Goal: Communication & Community: Answer question/provide support

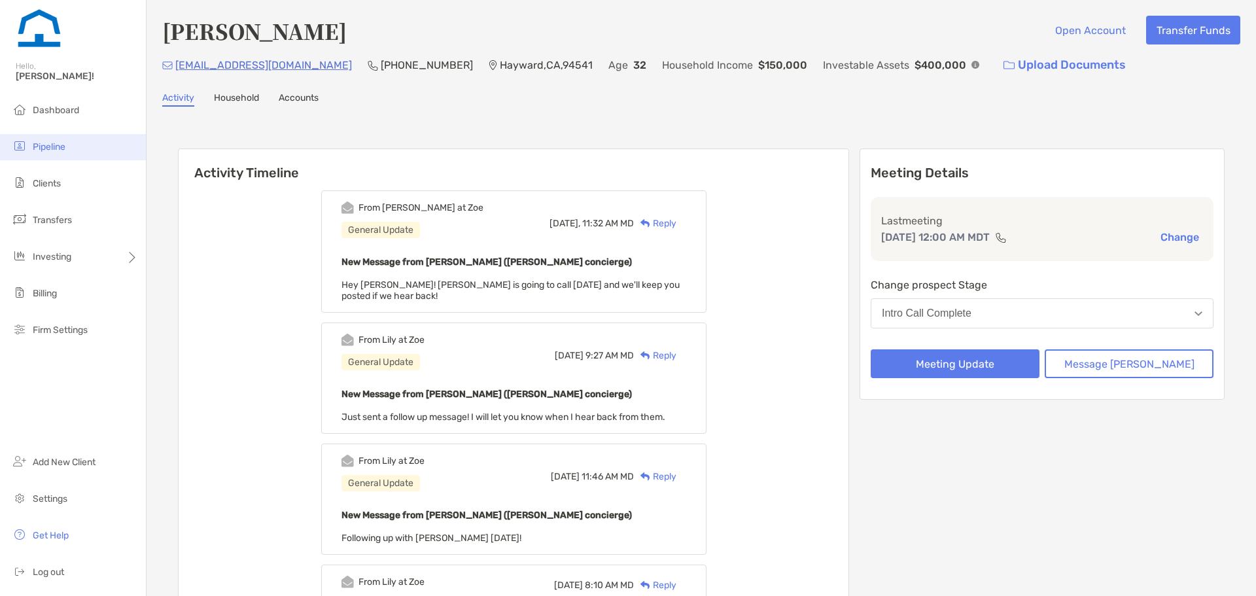
click at [77, 156] on li "Pipeline" at bounding box center [73, 147] width 146 height 26
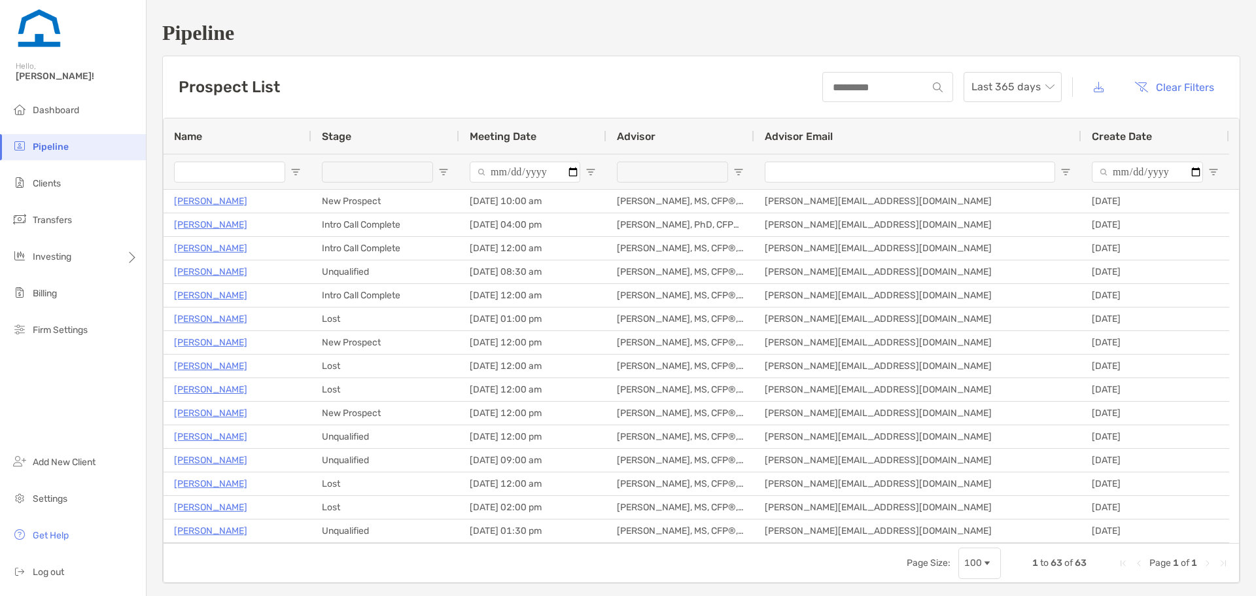
type input "**********"
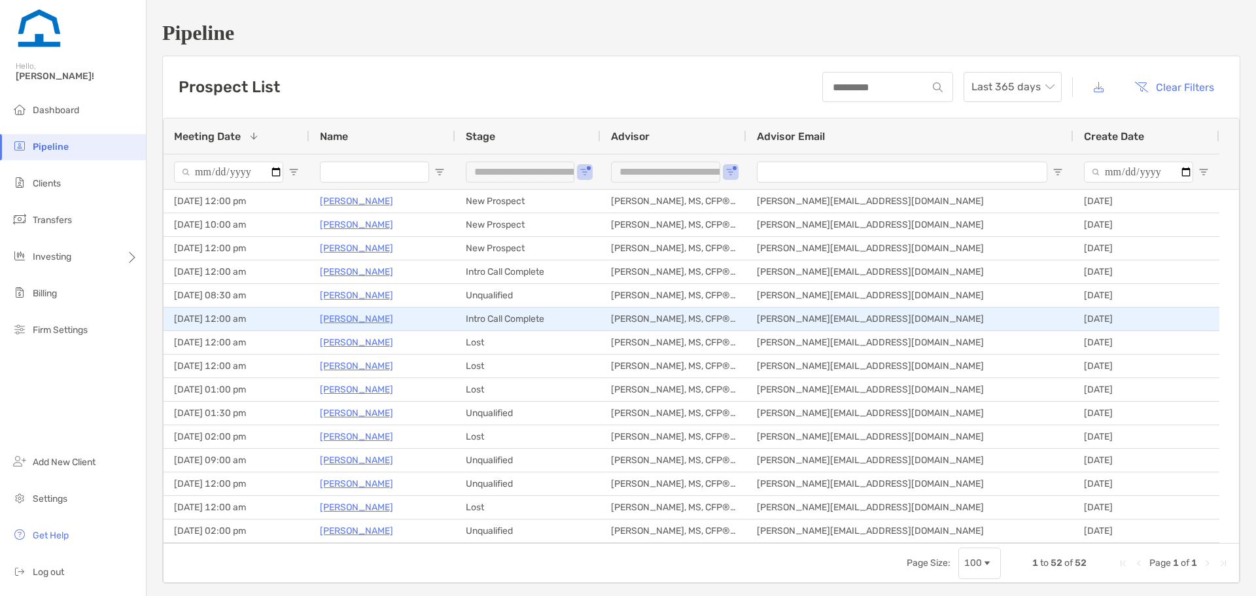
click at [337, 320] on p "[PERSON_NAME]" at bounding box center [356, 319] width 73 height 16
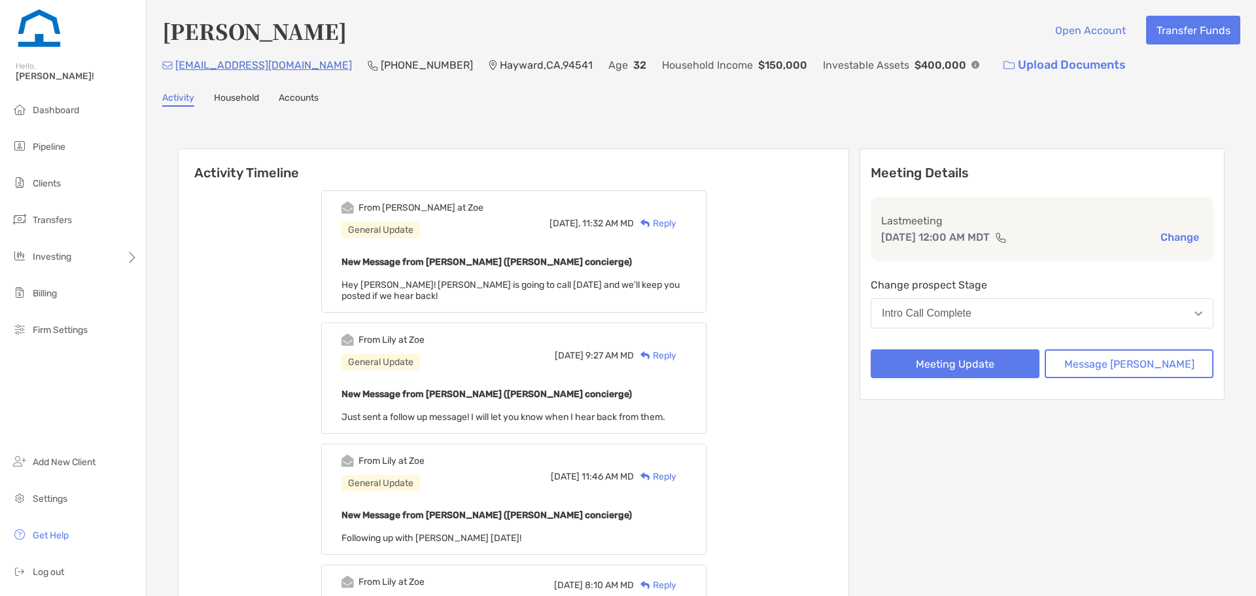
click at [675, 225] on div "Reply" at bounding box center [655, 224] width 43 height 14
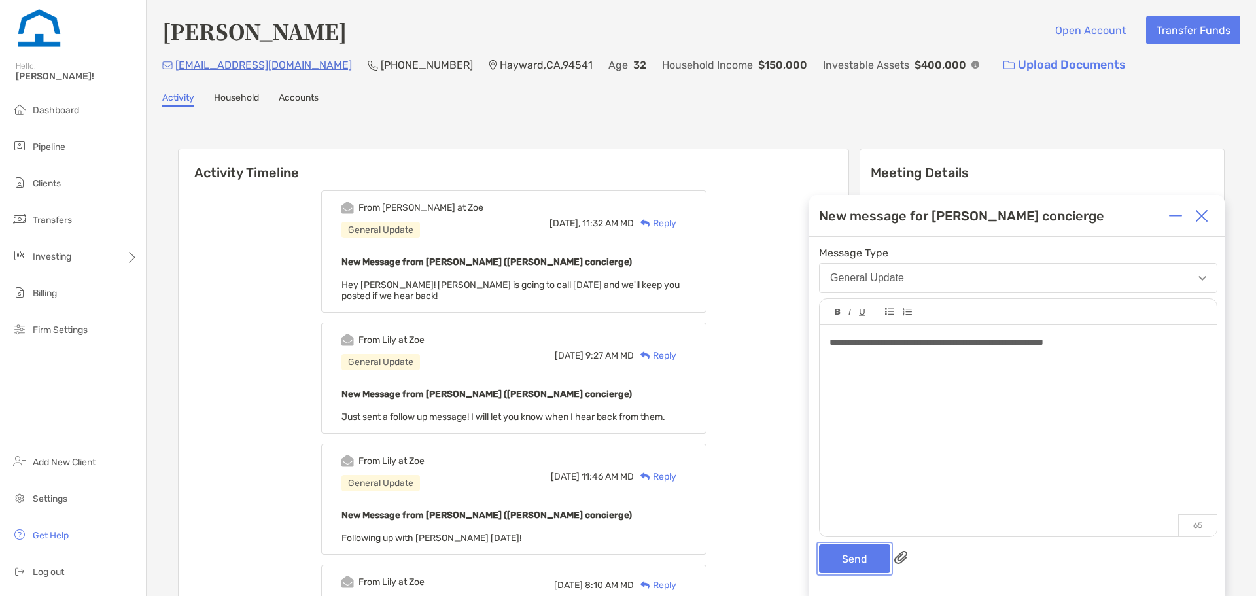
click at [843, 570] on button "Send" at bounding box center [854, 558] width 71 height 29
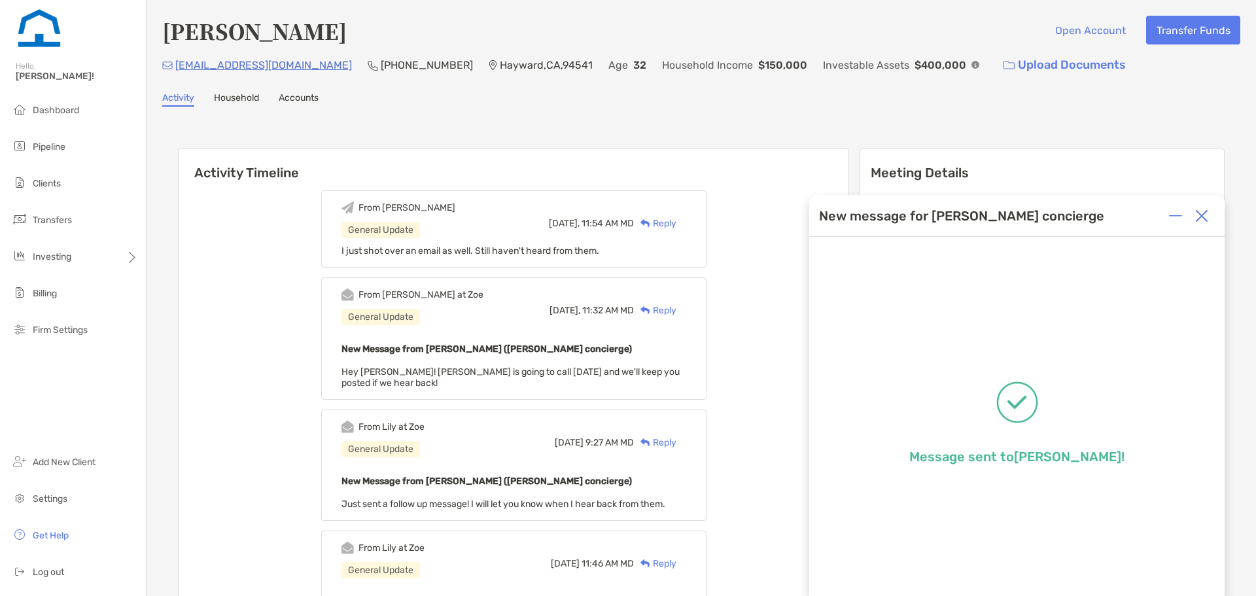
click at [1204, 214] on img at bounding box center [1202, 215] width 13 height 13
